Goal: Information Seeking & Learning: Learn about a topic

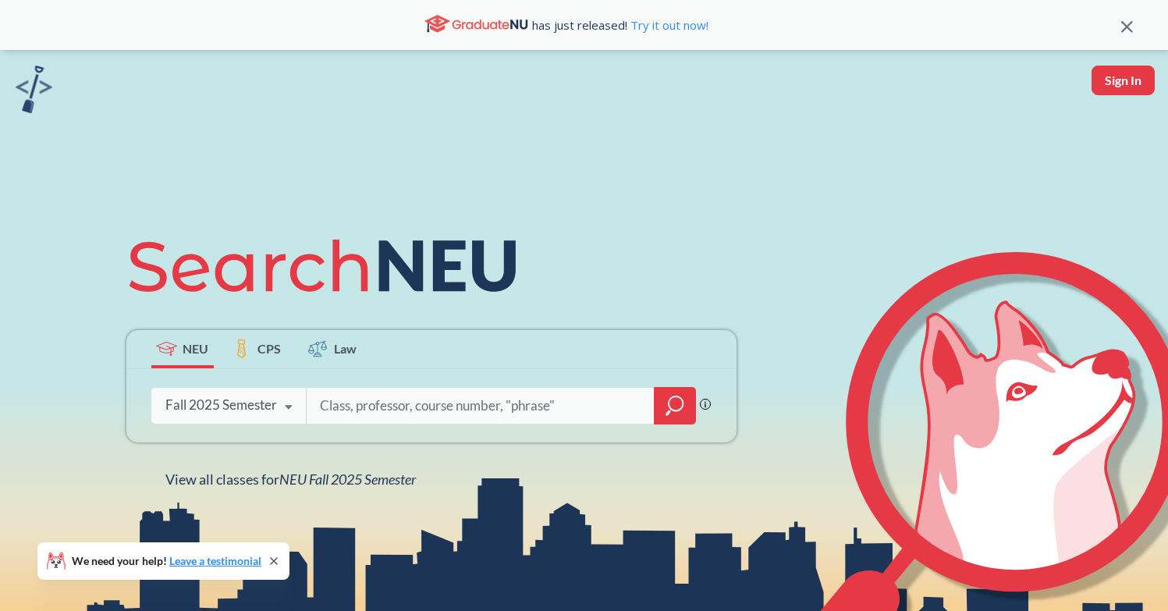
click at [390, 414] on input "search" at bounding box center [480, 405] width 325 height 33
type input "artd2360"
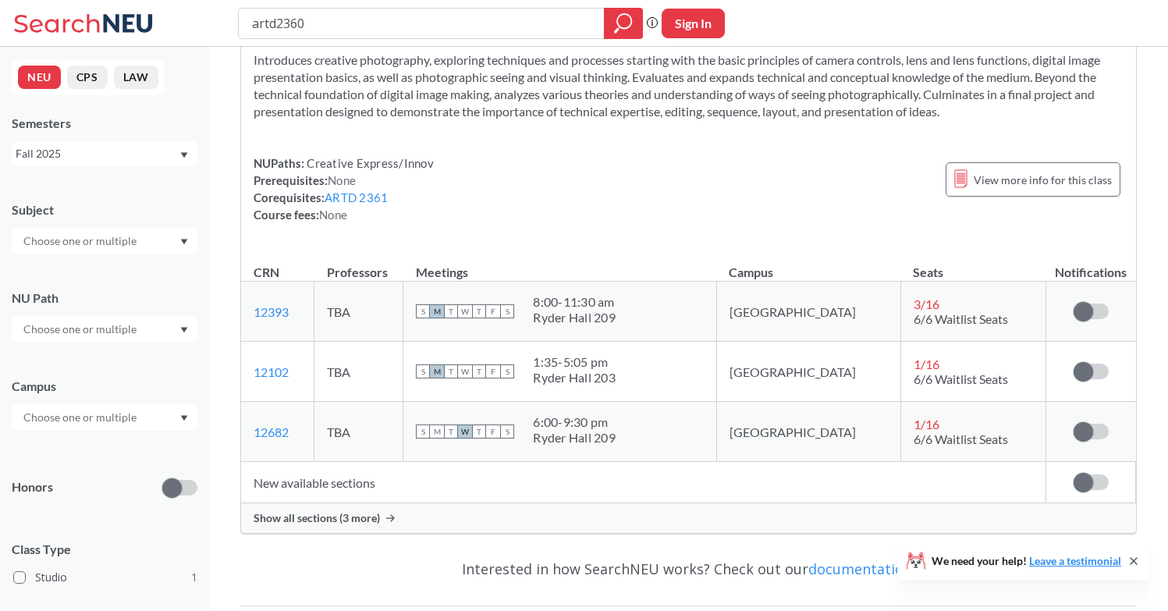
scroll to position [125, 0]
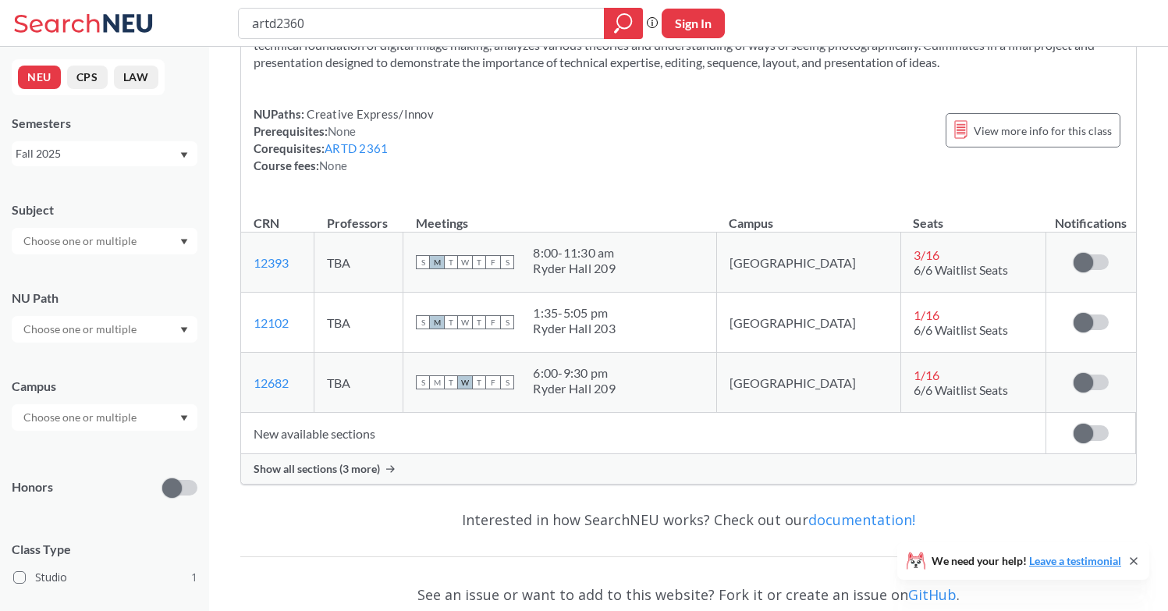
click at [368, 470] on span "Show all sections (3 more)" at bounding box center [317, 469] width 126 height 14
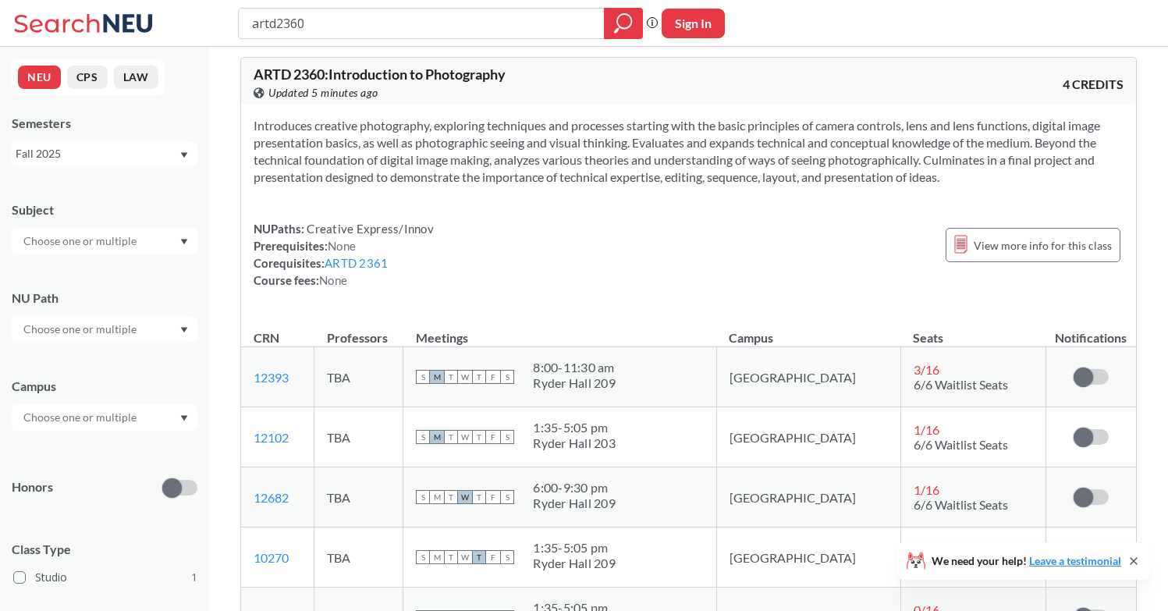
scroll to position [0, 0]
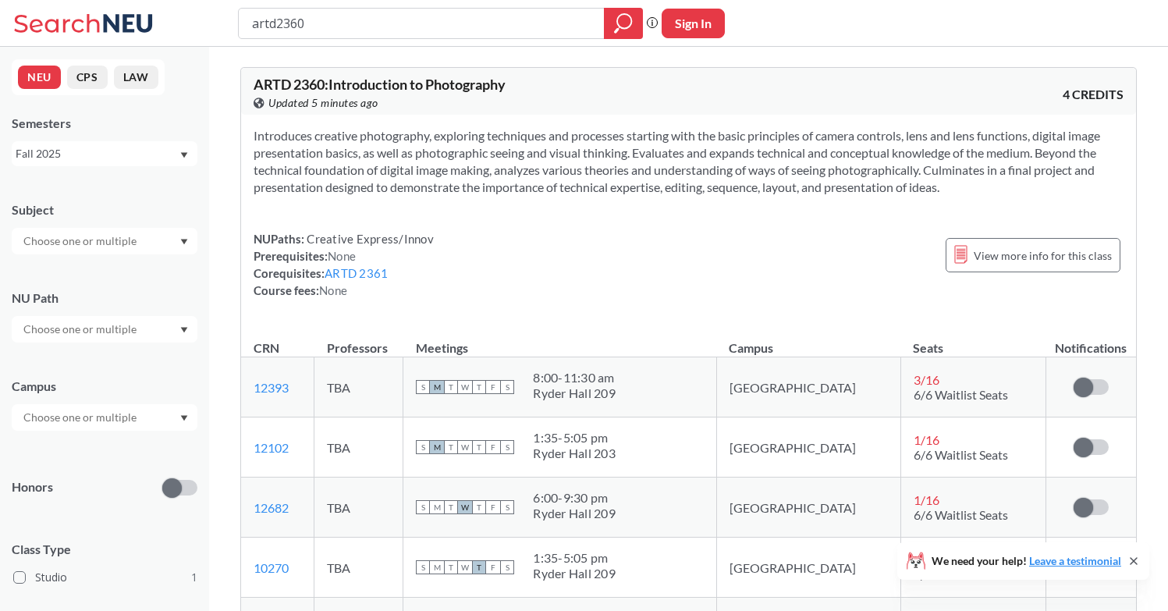
click at [283, 91] on span "ARTD 2360 : Introduction to Photography" at bounding box center [380, 84] width 252 height 17
click at [456, 196] on div "Introduces creative photography, exploring techniques and processes starting wi…" at bounding box center [688, 219] width 895 height 209
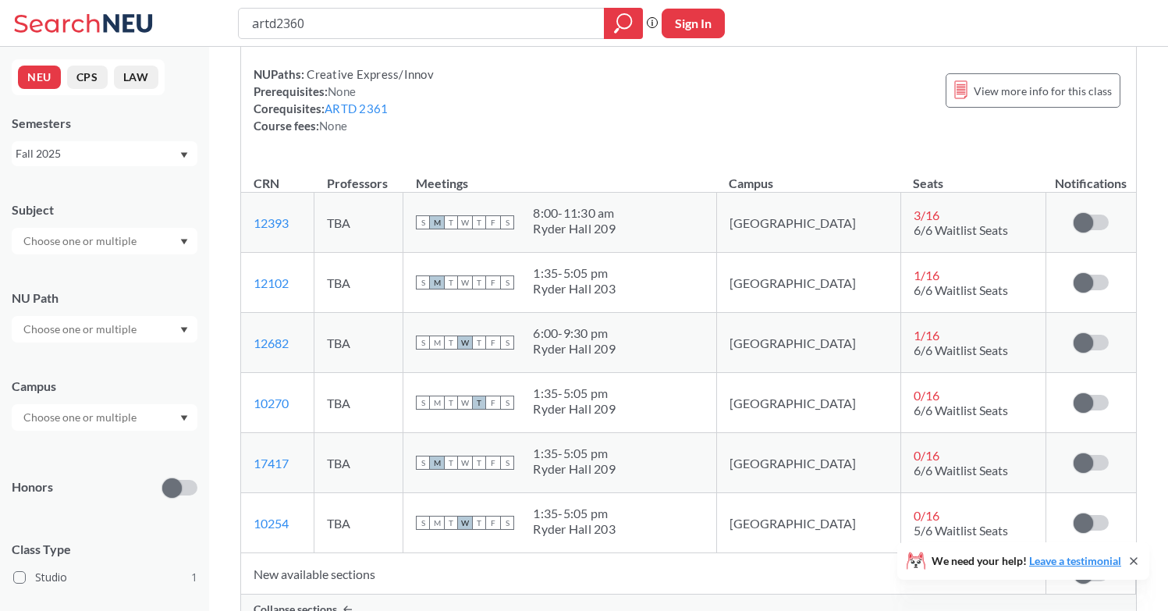
scroll to position [430, 0]
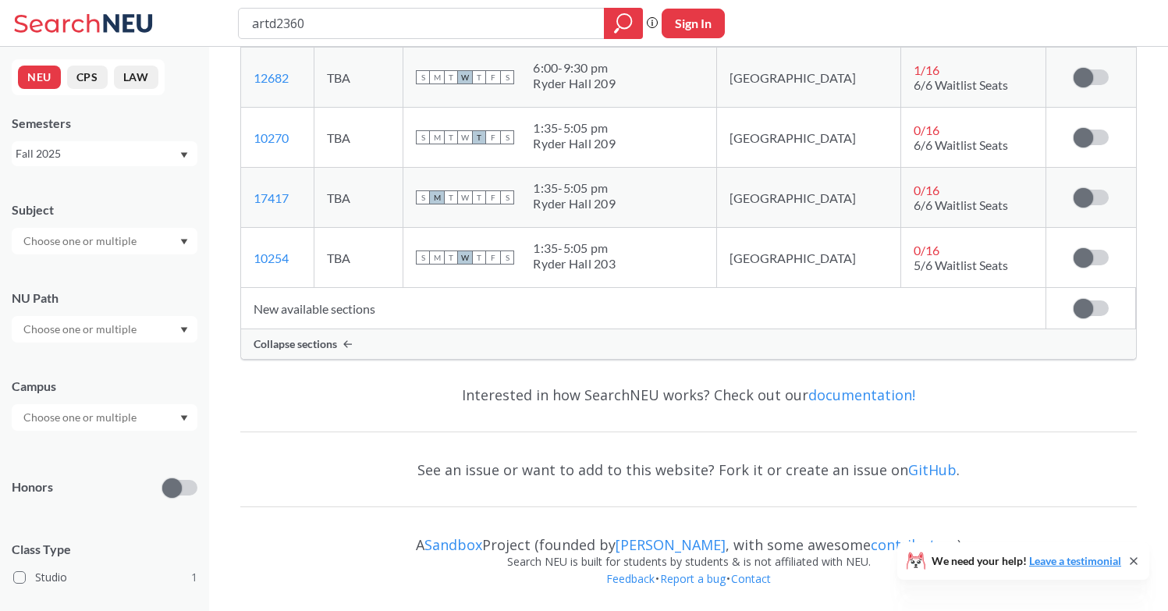
click at [325, 356] on div "Collapse sections" at bounding box center [688, 344] width 895 height 30
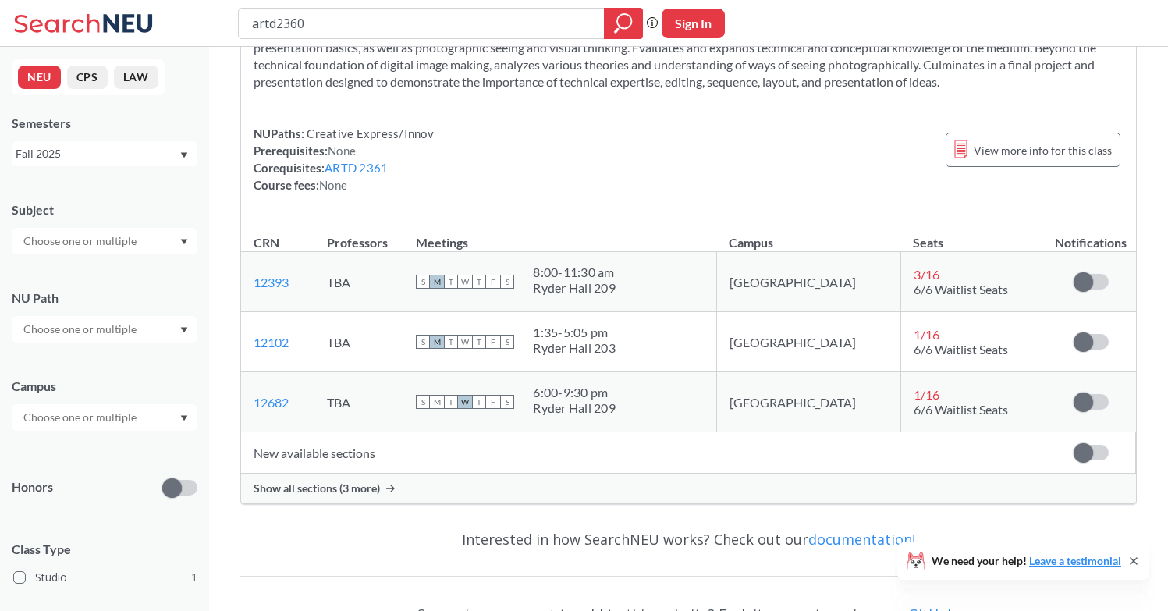
scroll to position [0, 0]
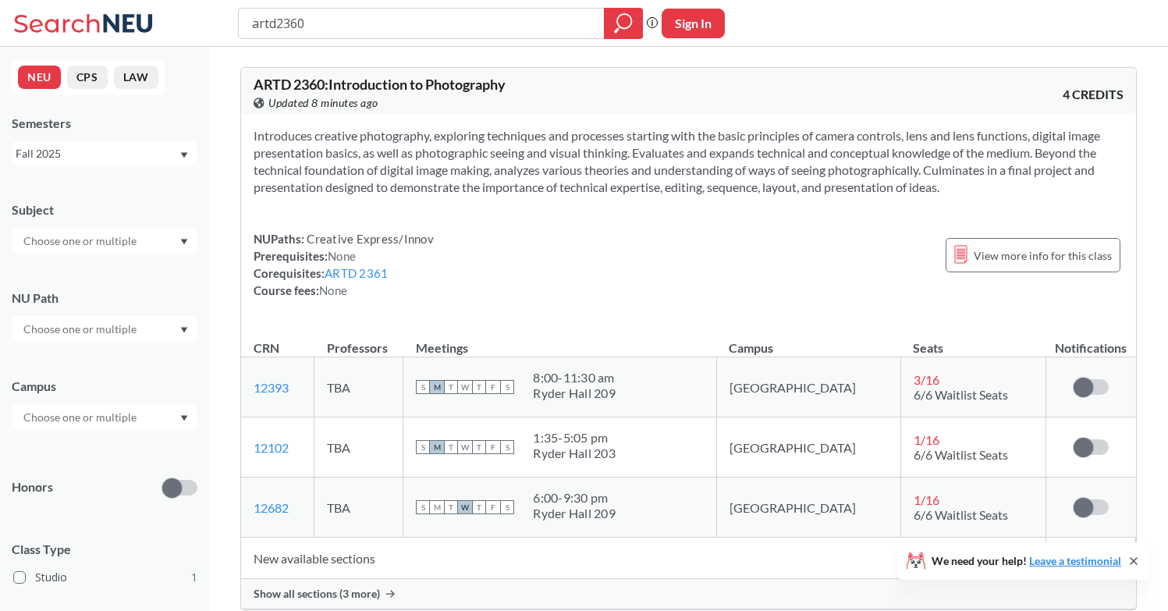
click at [52, 23] on icon at bounding box center [85, 23] width 145 height 31
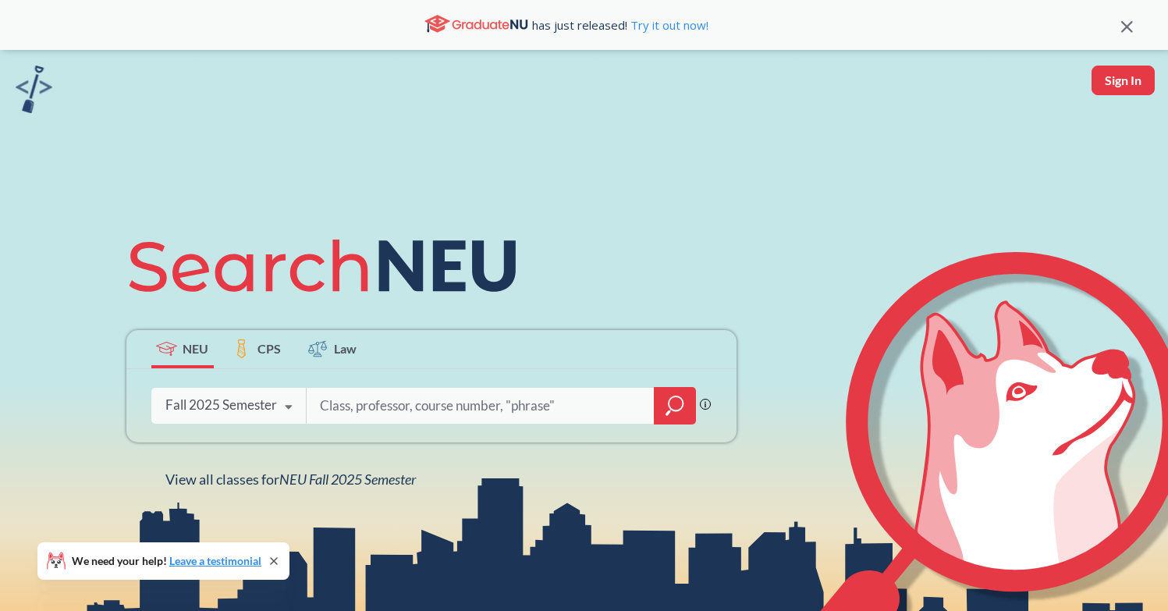
click at [421, 405] on input "search" at bounding box center [480, 405] width 325 height 33
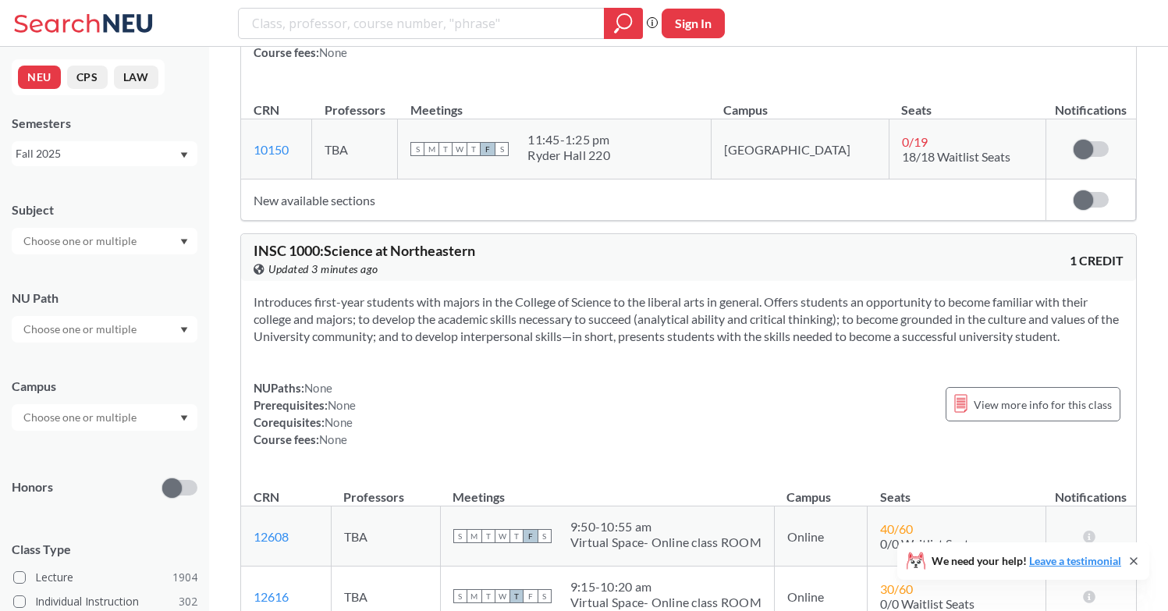
scroll to position [6836, 0]
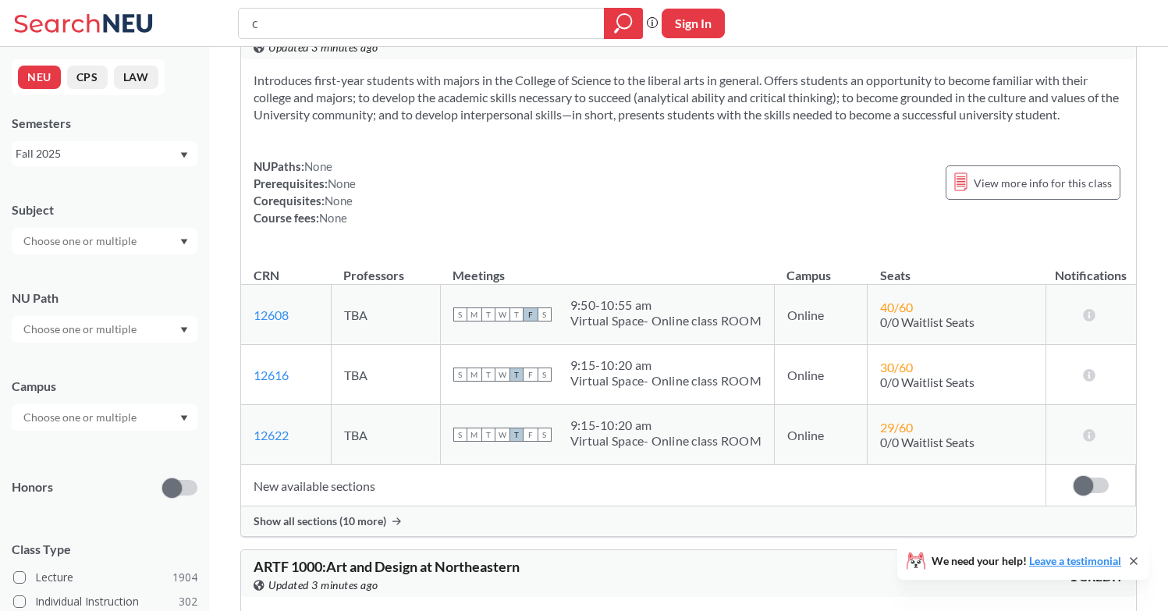
type input "cs"
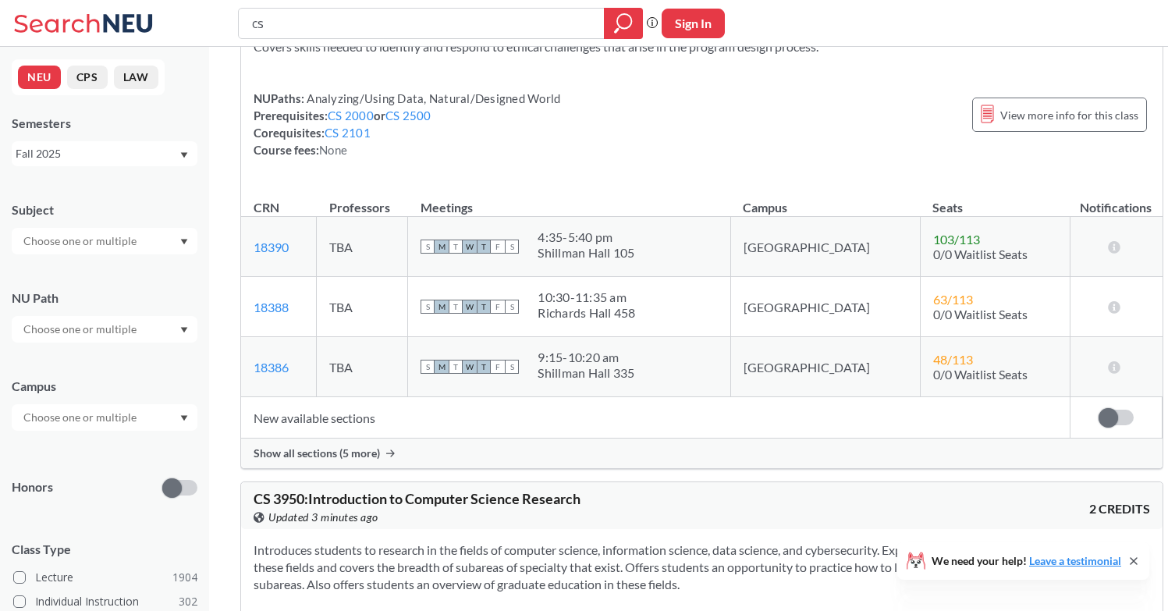
scroll to position [5588, 0]
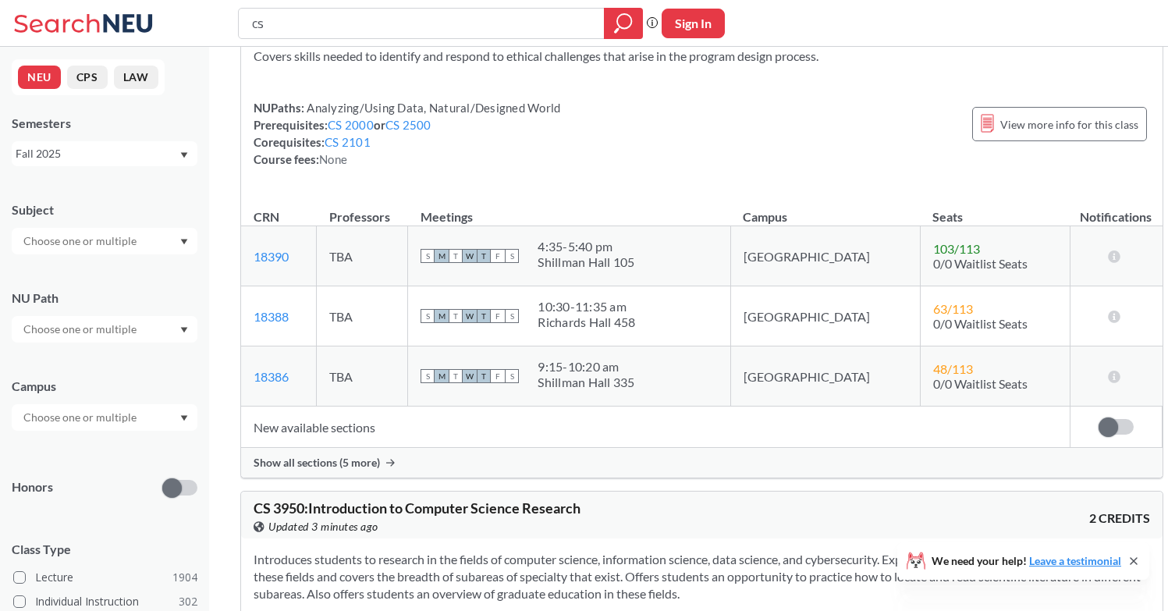
click at [389, 448] on div "Show all sections (5 more)" at bounding box center [702, 463] width 922 height 30
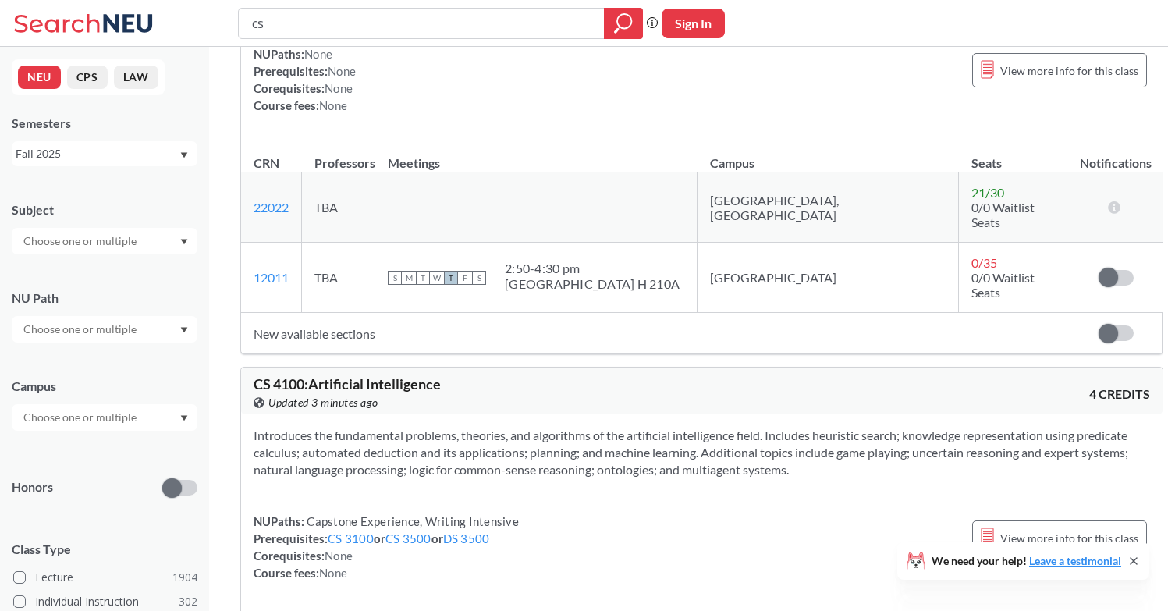
scroll to position [6680, 0]
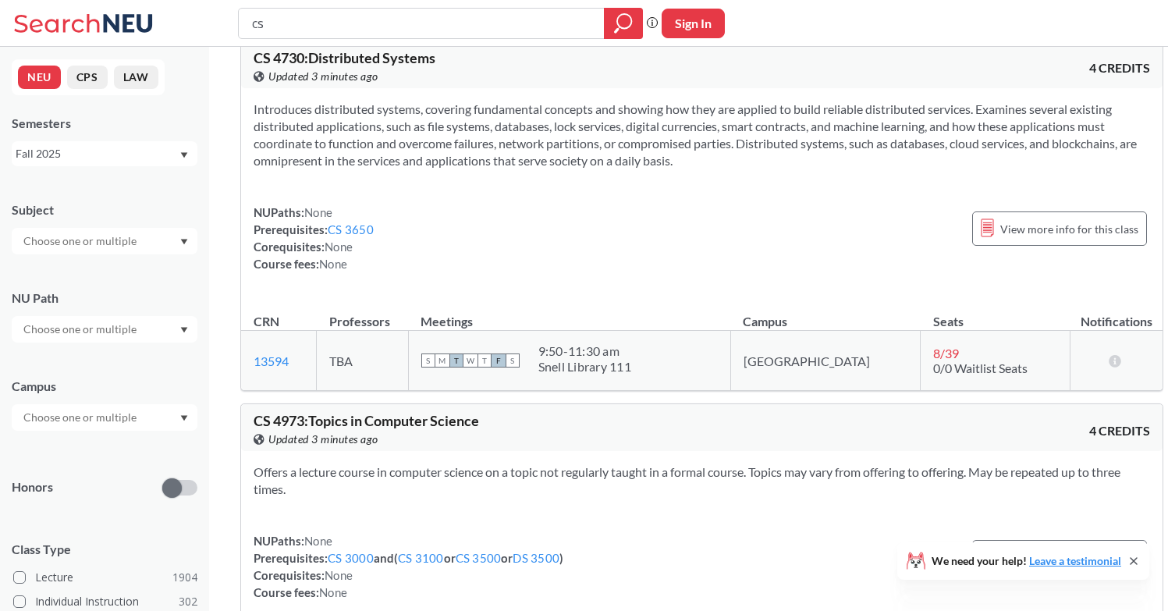
scroll to position [8741, 0]
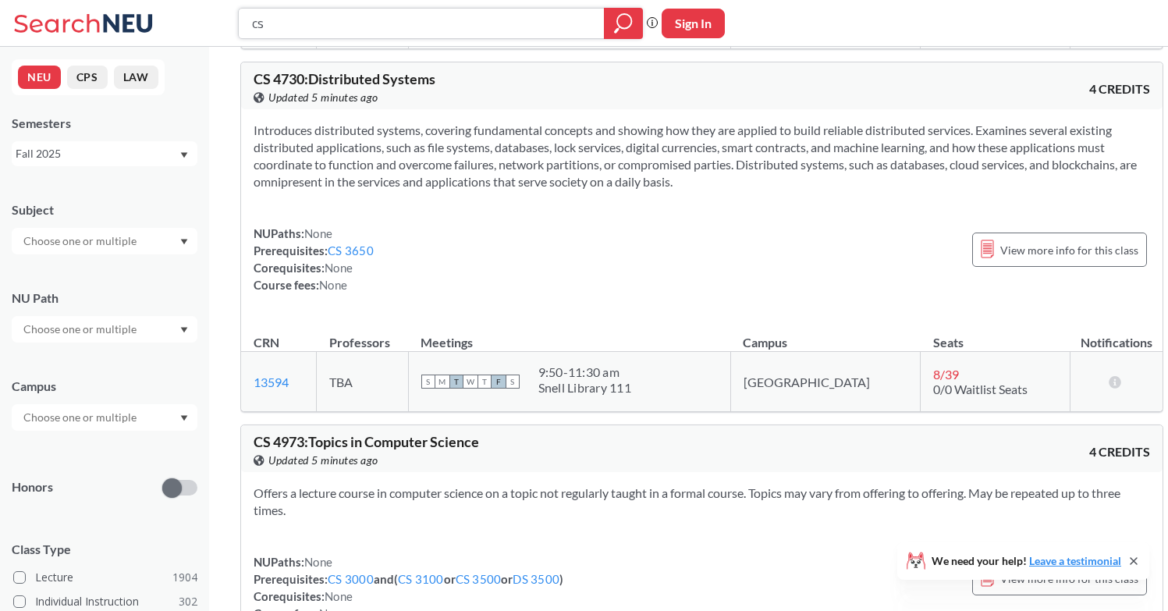
click at [369, 29] on input "cs" at bounding box center [422, 23] width 343 height 27
type input "cs4550"
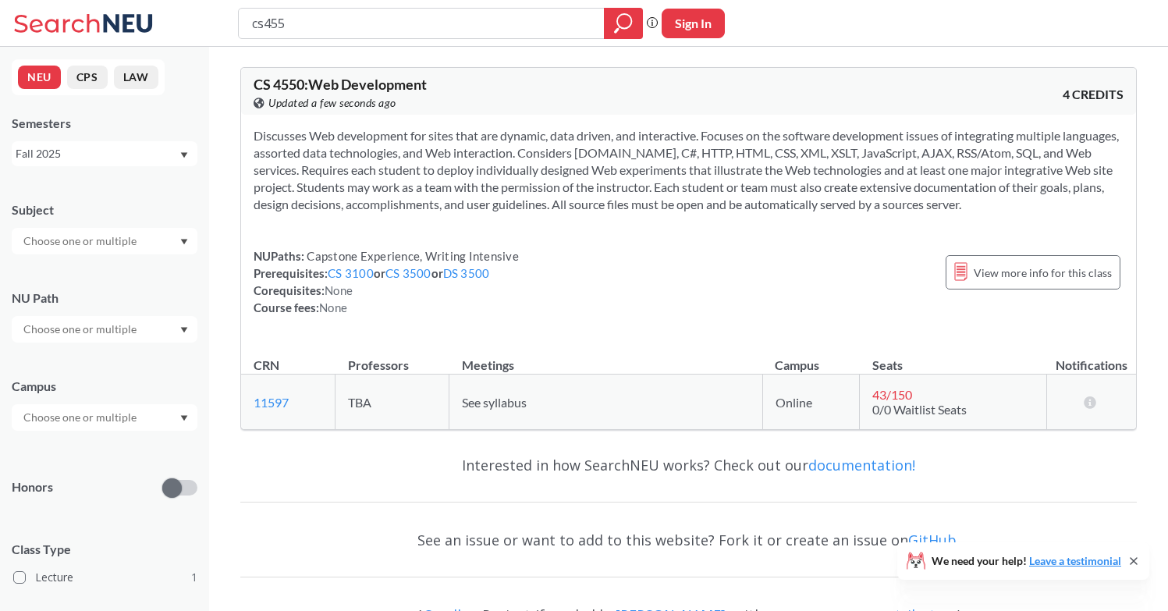
type input "cs45"
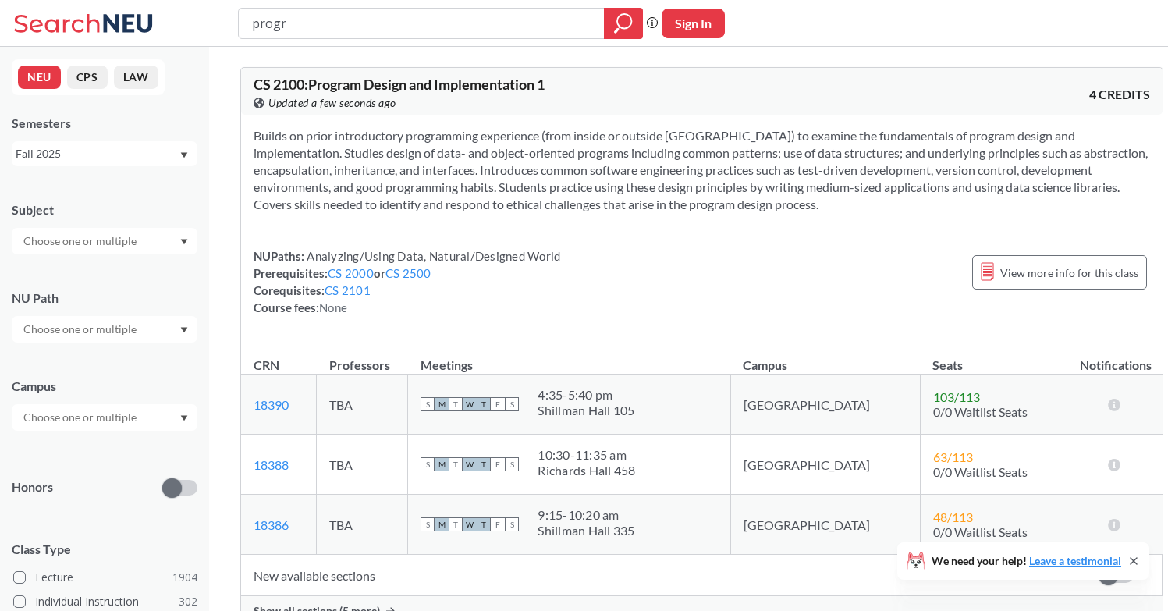
type input "progra"
